Goal: Book appointment/travel/reservation

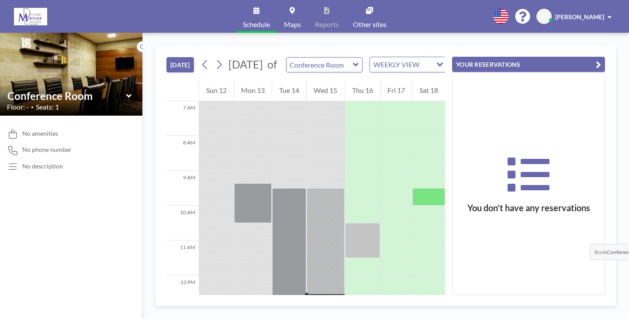
scroll to position [245, 0]
click at [217, 60] on icon at bounding box center [219, 64] width 5 height 9
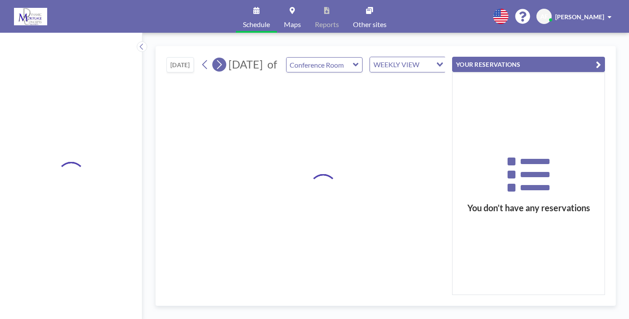
click at [217, 60] on icon at bounding box center [219, 64] width 5 height 9
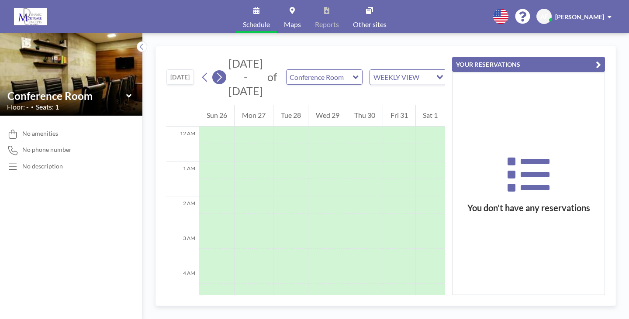
click at [217, 73] on icon at bounding box center [219, 77] width 5 height 9
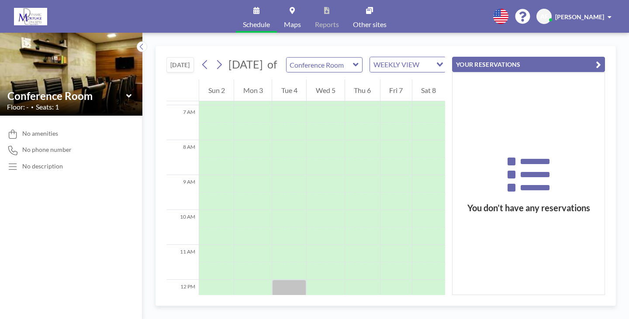
scroll to position [247, 0]
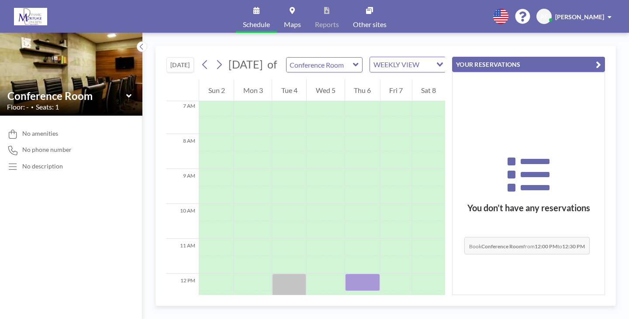
click at [369, 274] on div at bounding box center [362, 282] width 35 height 17
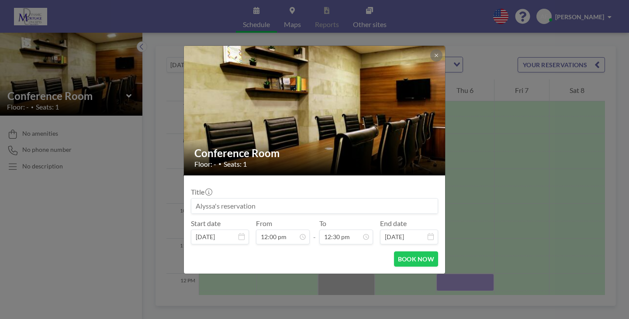
click at [282, 199] on input at bounding box center [314, 206] width 246 height 15
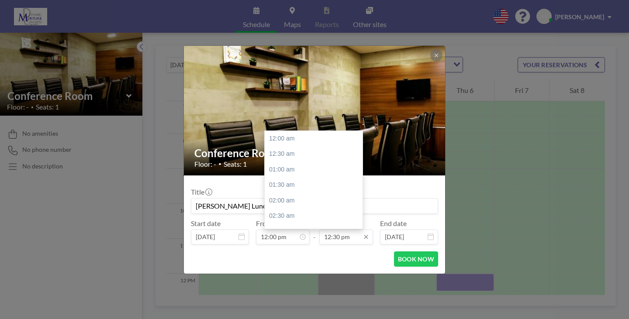
scroll to position [349, 0]
type input "[PERSON_NAME] Lunch w/ [PERSON_NAME]"
click at [294, 187] on div "01:00 pm" at bounding box center [316, 195] width 102 height 16
type input "01:00 pm"
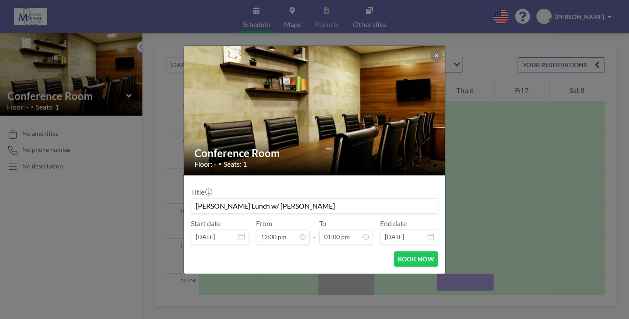
scroll to position [363, 0]
click at [394, 252] on button "BOOK NOW" at bounding box center [416, 259] width 44 height 15
